Goal: Navigation & Orientation: Find specific page/section

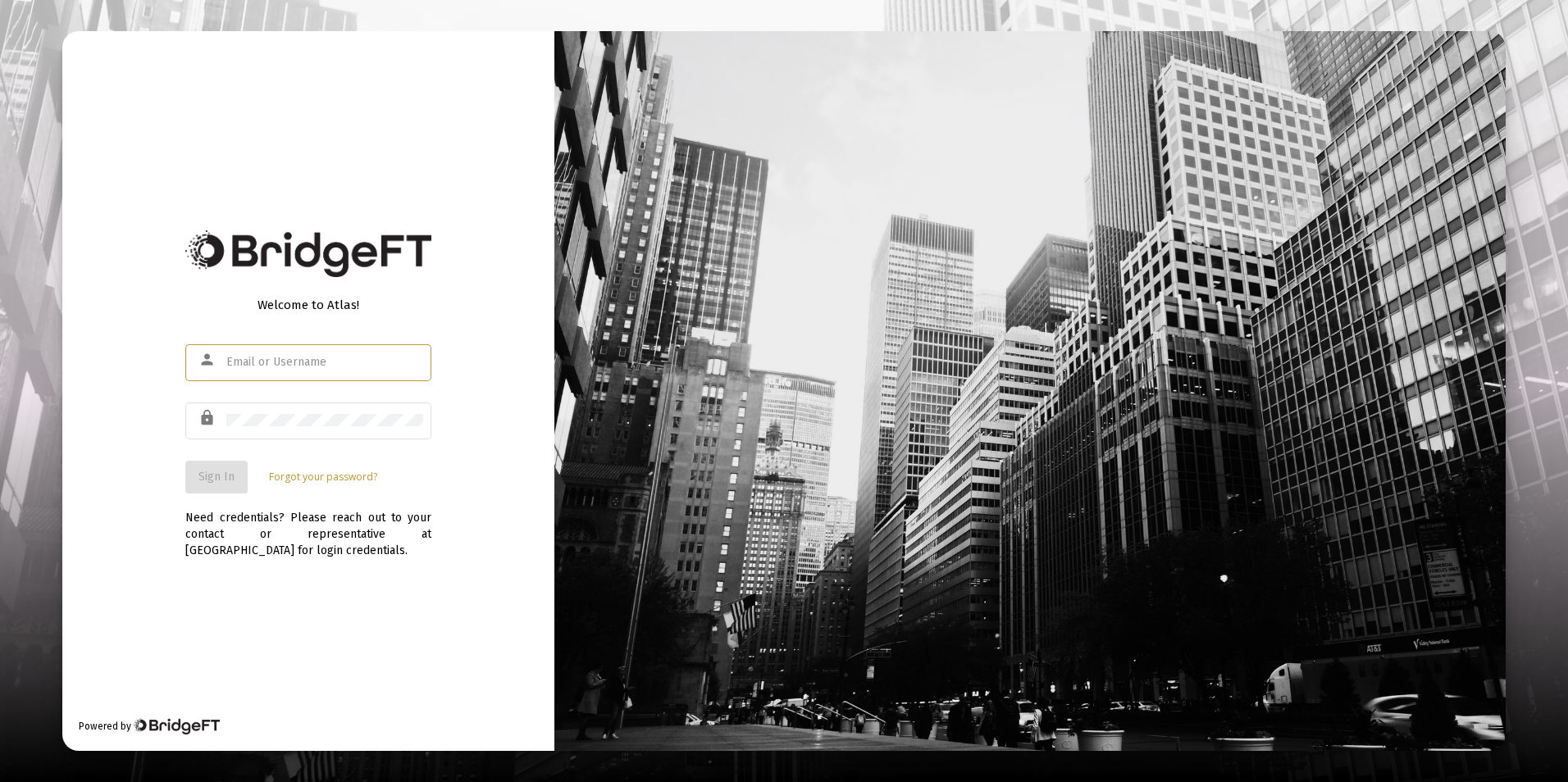
type input "steve@sandymorrisfinancial.com"
click at [224, 479] on span "Sign In" at bounding box center [216, 477] width 36 height 14
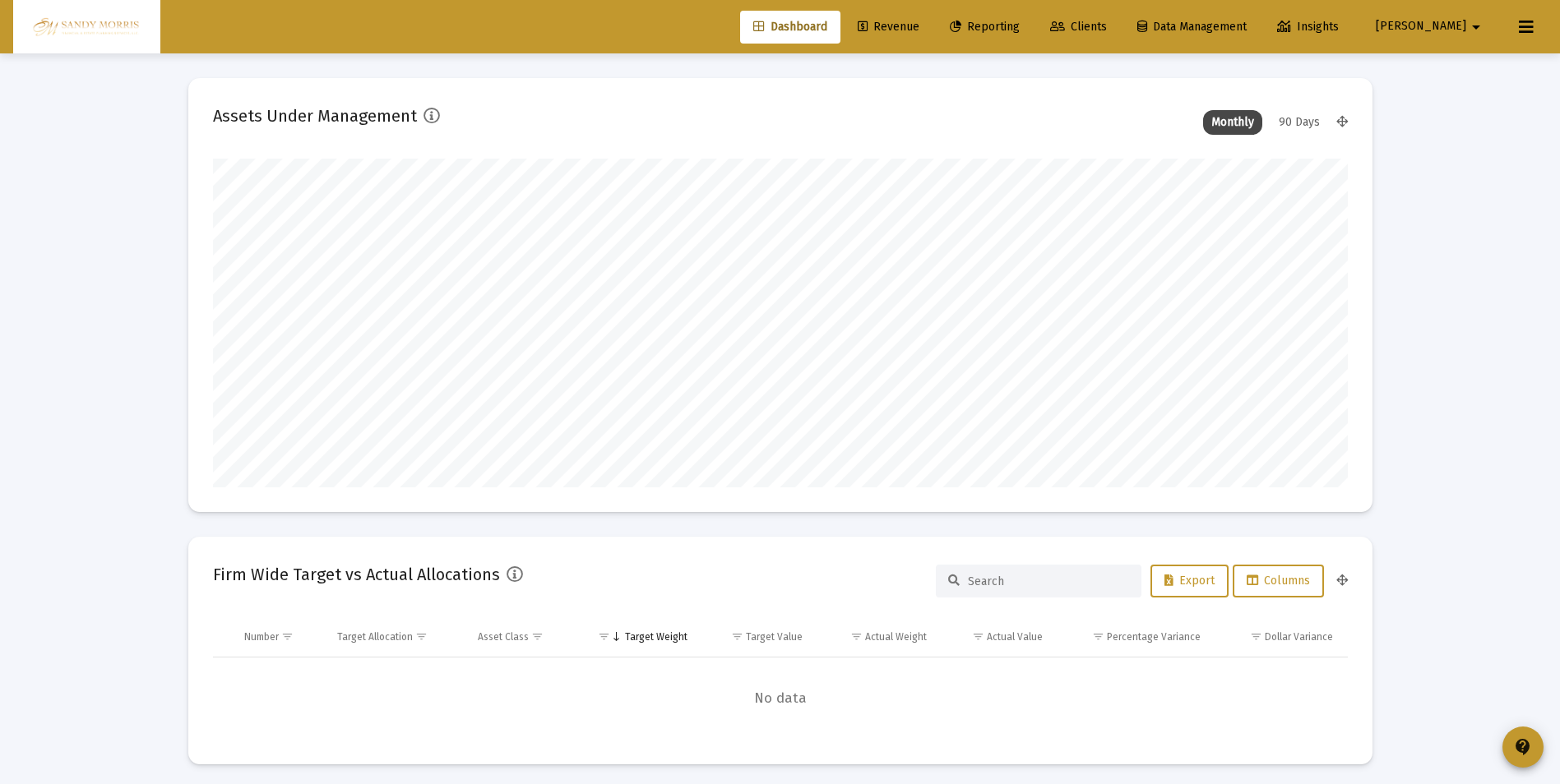
type input "2025-08-18"
click at [1107, 26] on span "Clients" at bounding box center [1078, 27] width 57 height 14
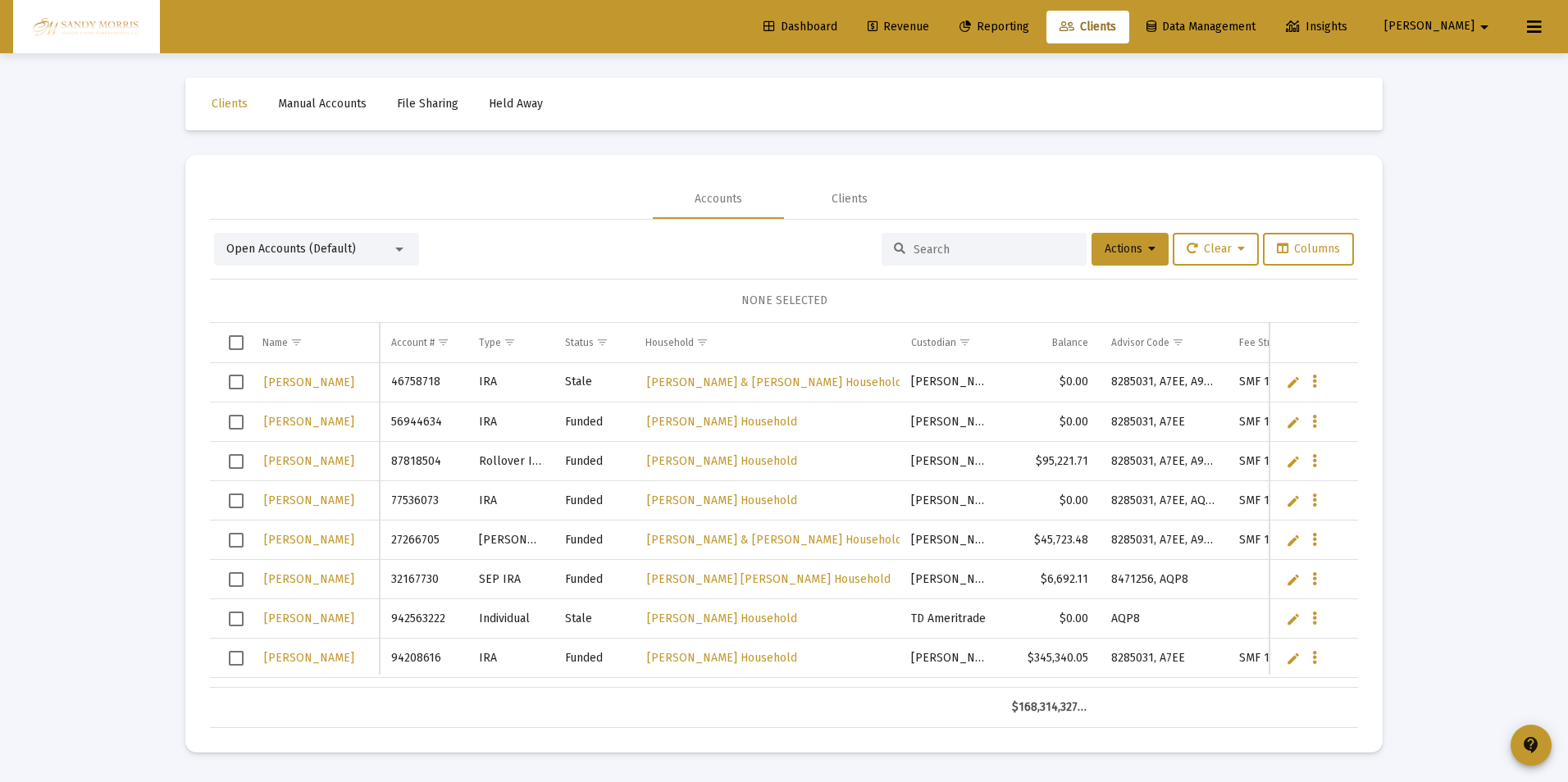
click at [962, 249] on input at bounding box center [994, 250] width 161 height 14
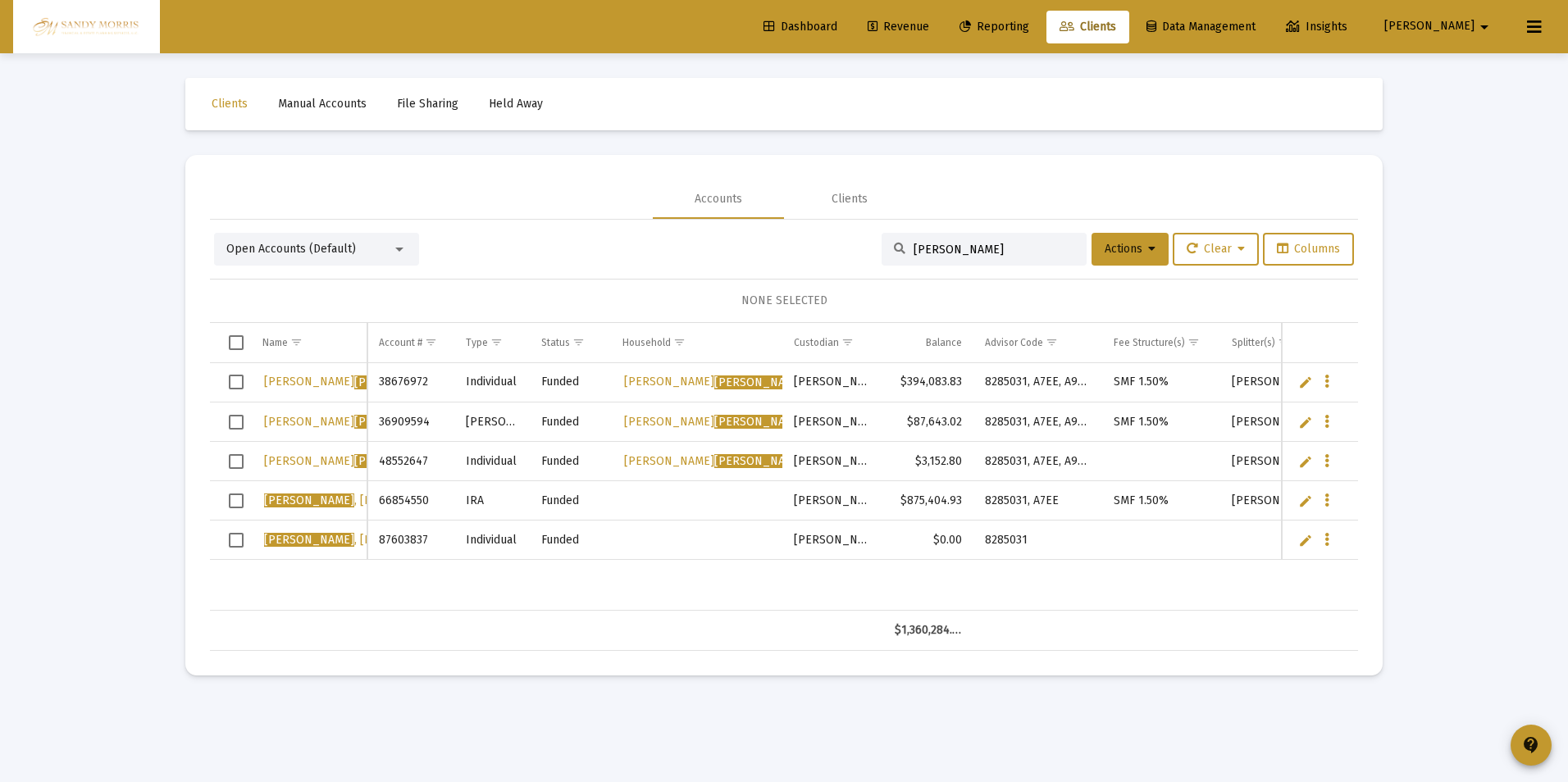
type input "clawson"
click at [837, 20] on span "Dashboard" at bounding box center [799, 27] width 74 height 14
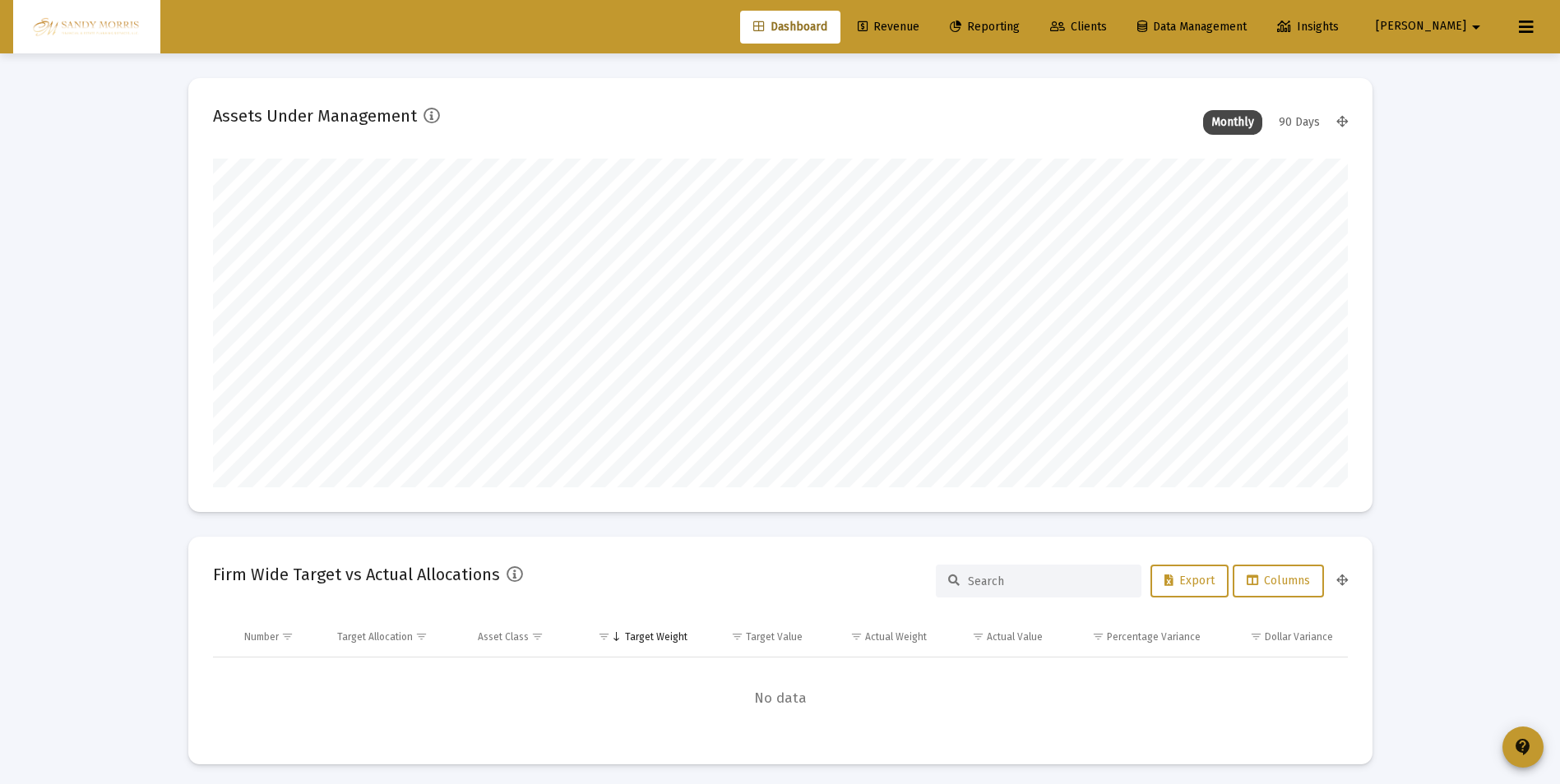
scroll to position [329, 611]
click at [920, 23] on span "Revenue" at bounding box center [888, 27] width 61 height 14
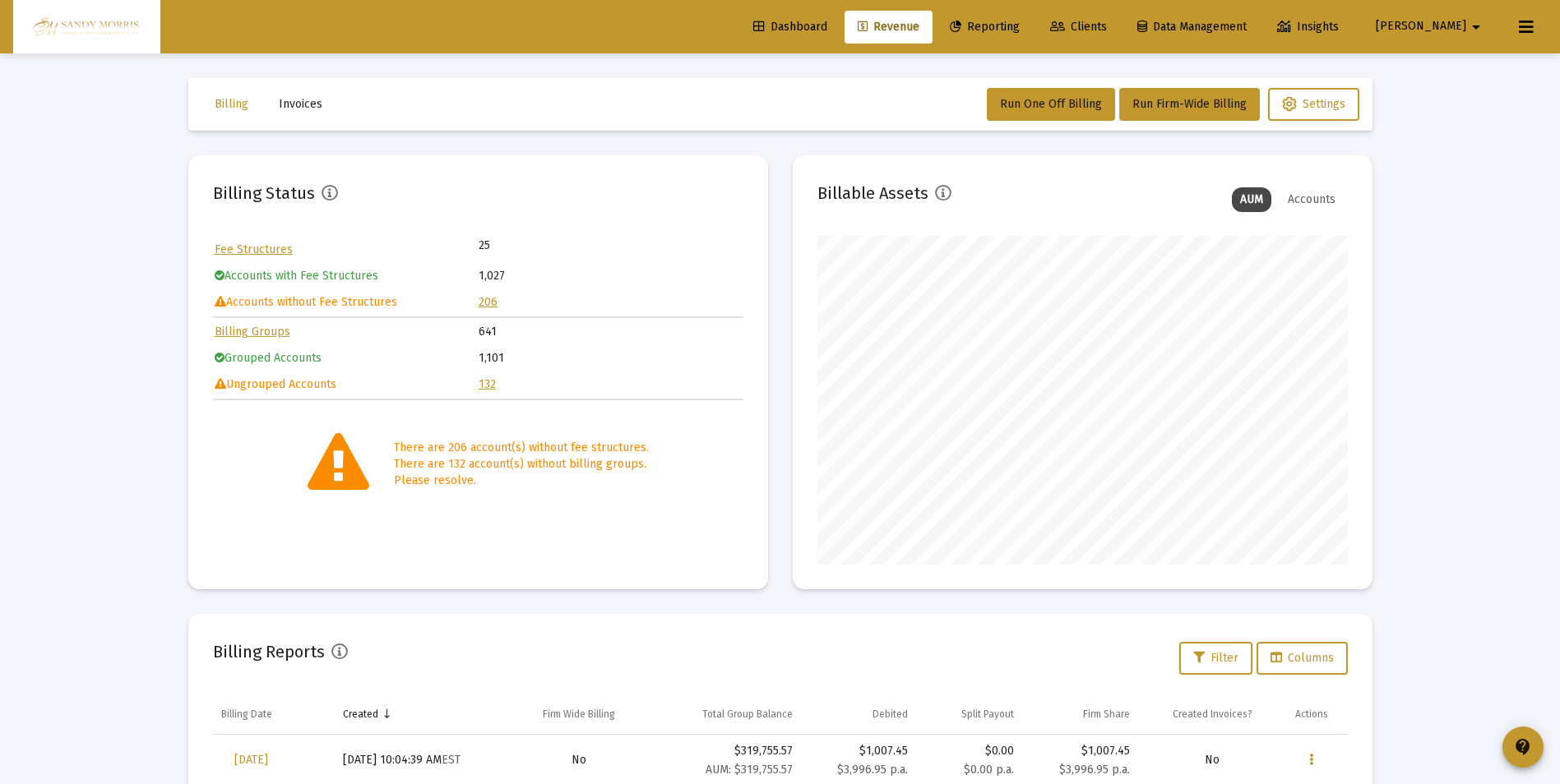
click at [487, 298] on link "206" at bounding box center [488, 301] width 19 height 14
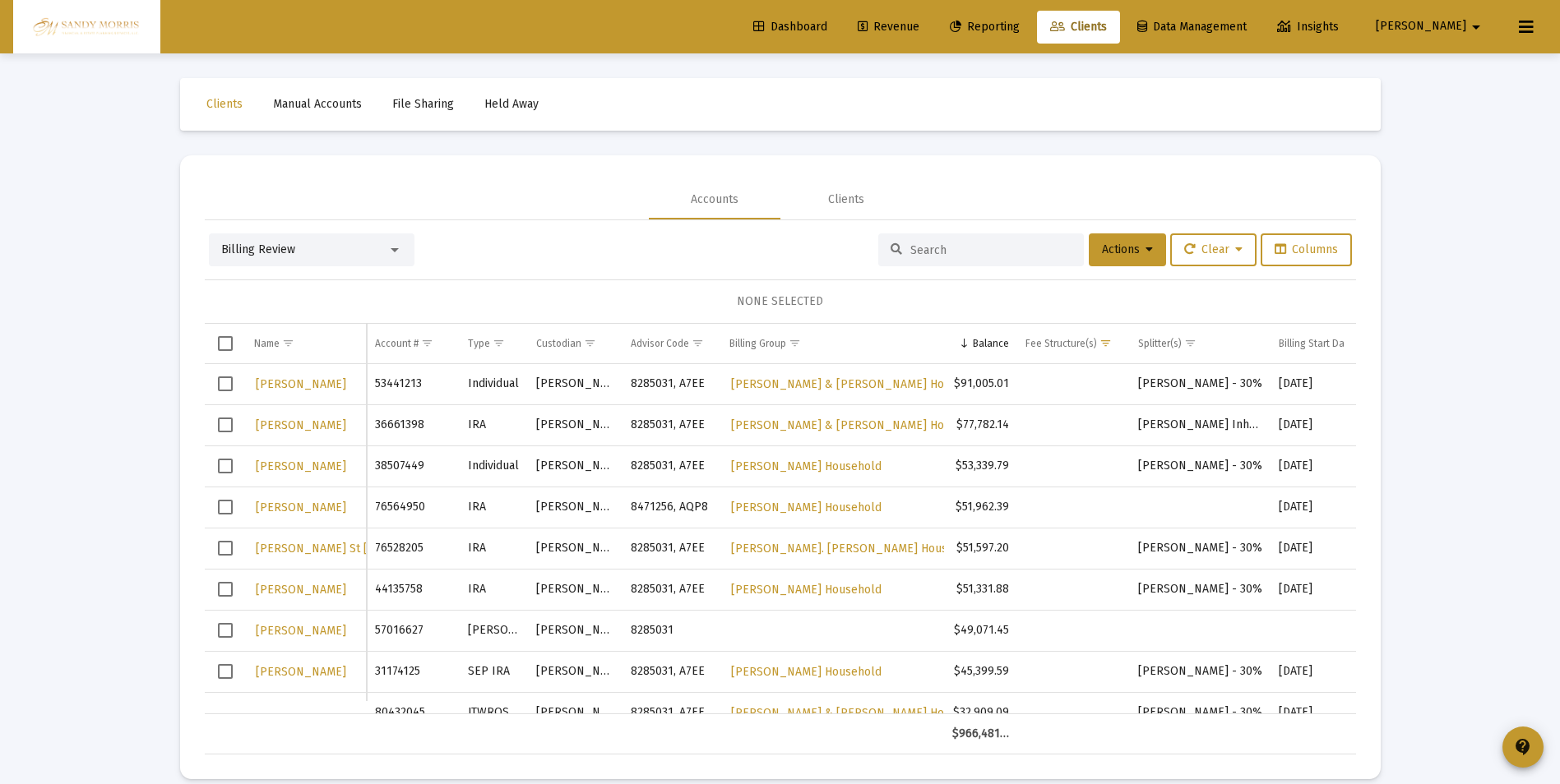
click at [920, 24] on span "Revenue" at bounding box center [888, 27] width 61 height 14
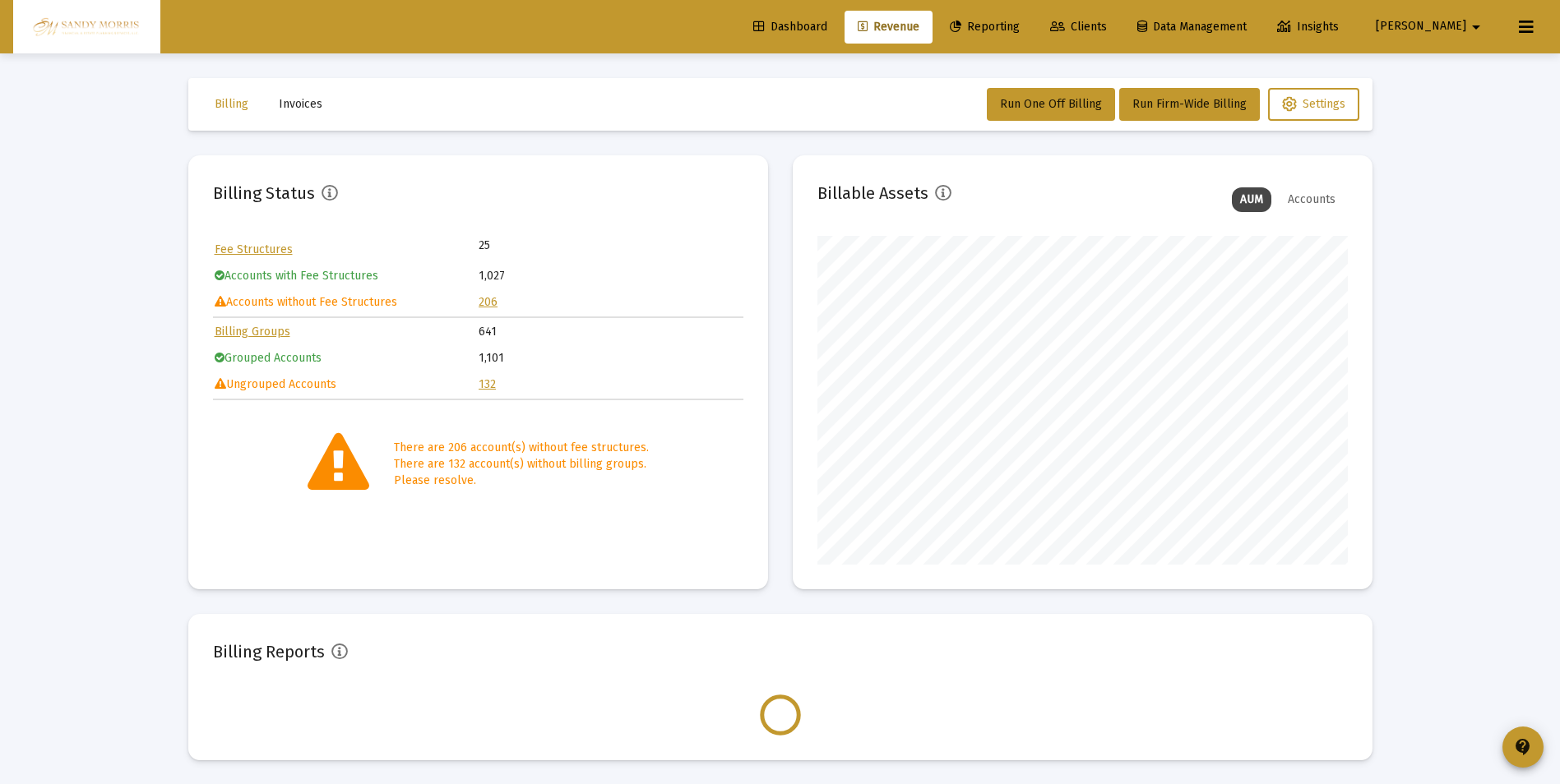
scroll to position [329, 530]
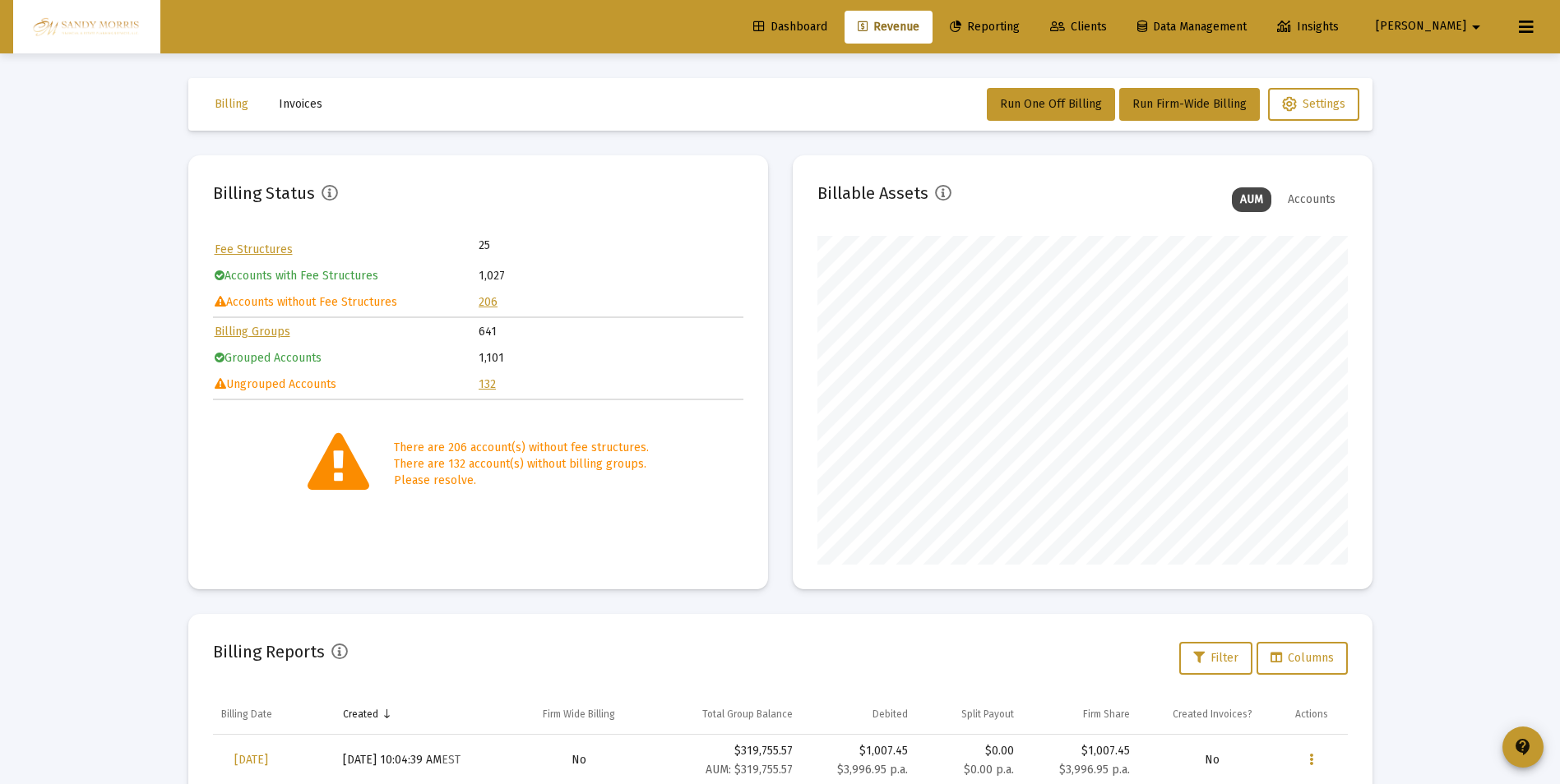
click at [484, 381] on link "132" at bounding box center [487, 384] width 17 height 14
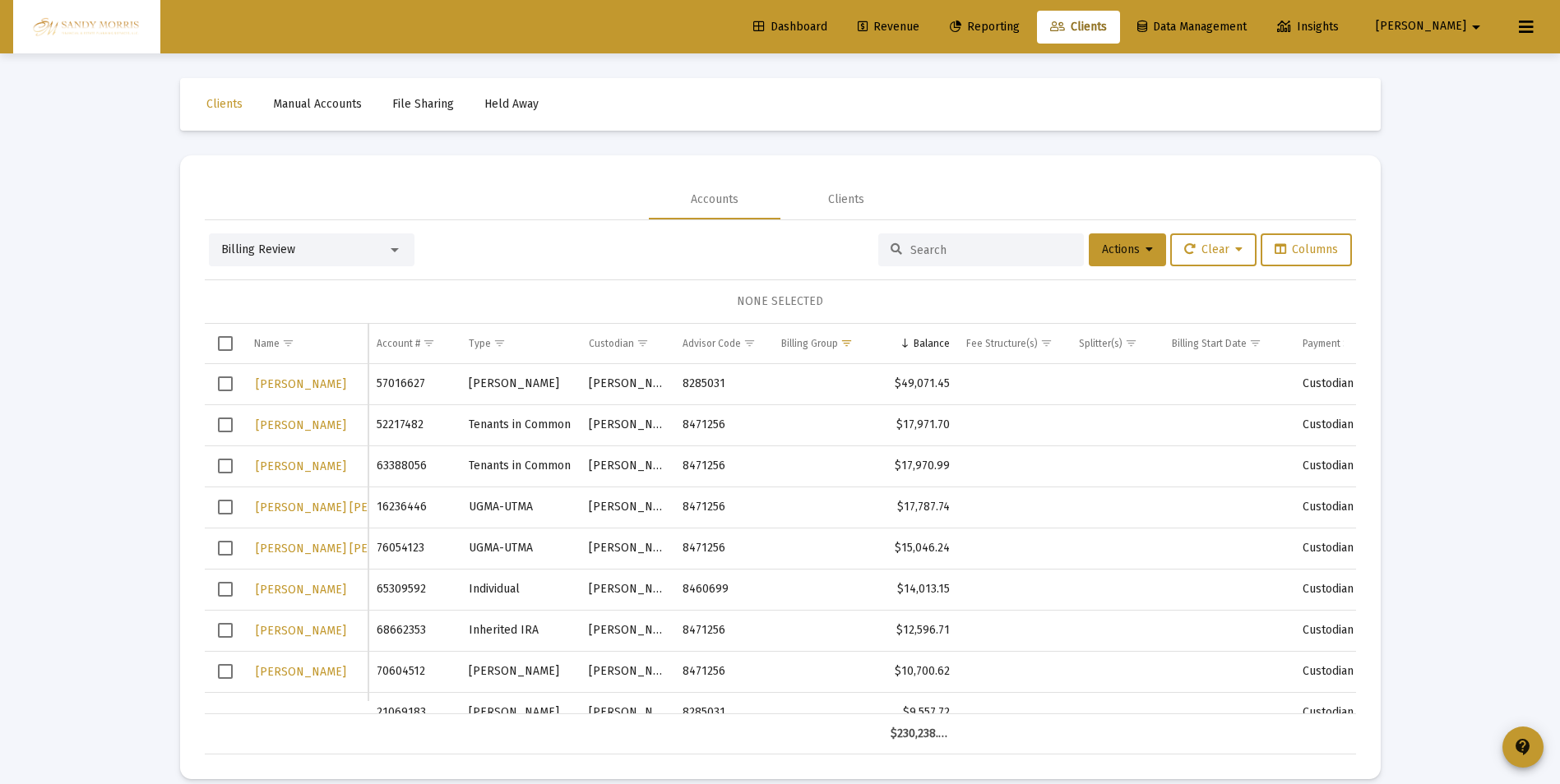
click at [828, 15] on link "Dashboard" at bounding box center [790, 27] width 100 height 33
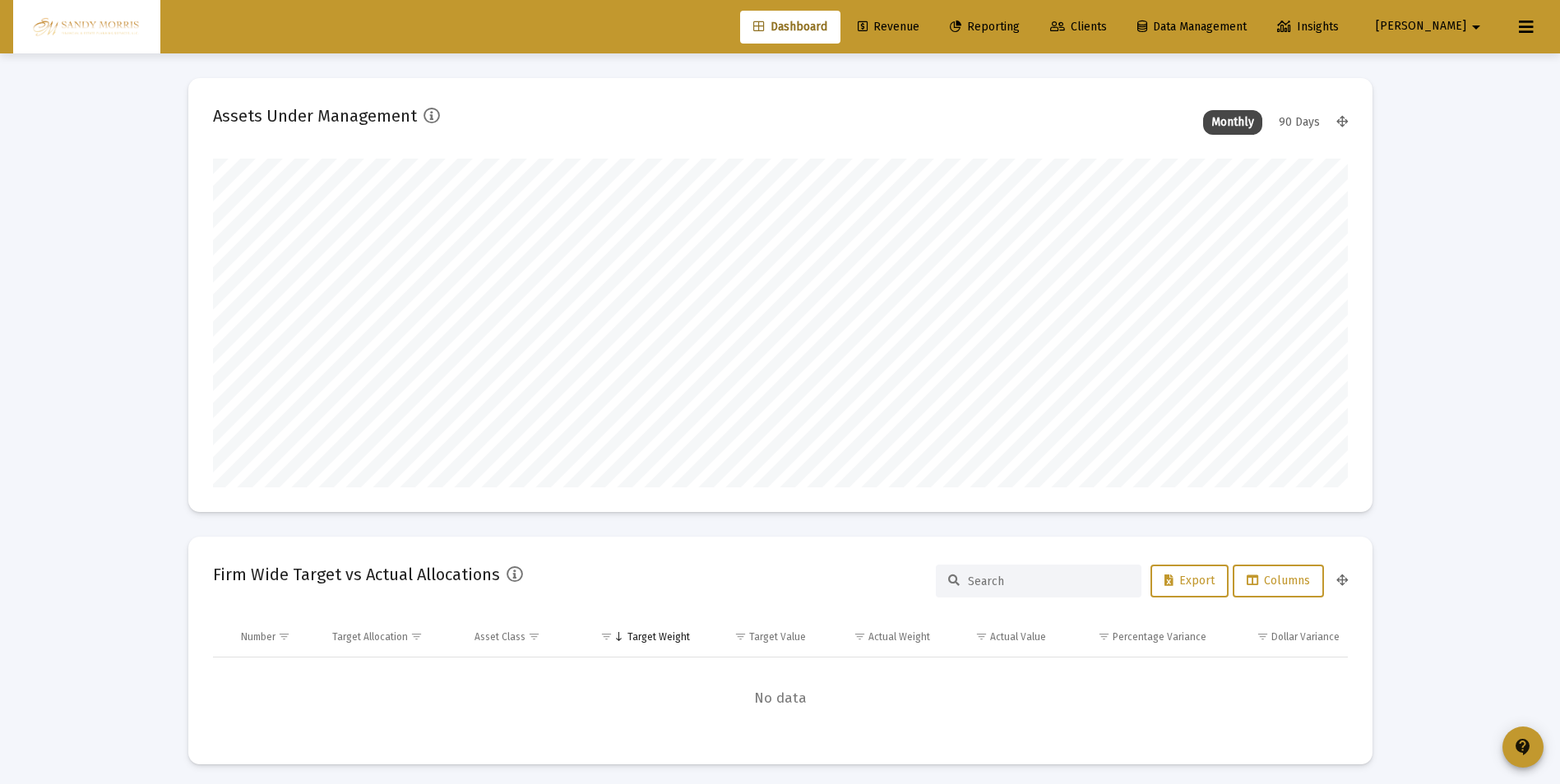
click at [1468, 26] on mat-icon "arrow_drop_down" at bounding box center [1476, 27] width 20 height 33
click at [1486, 110] on button "Logout" at bounding box center [1467, 108] width 98 height 39
